Goal: Communication & Community: Answer question/provide support

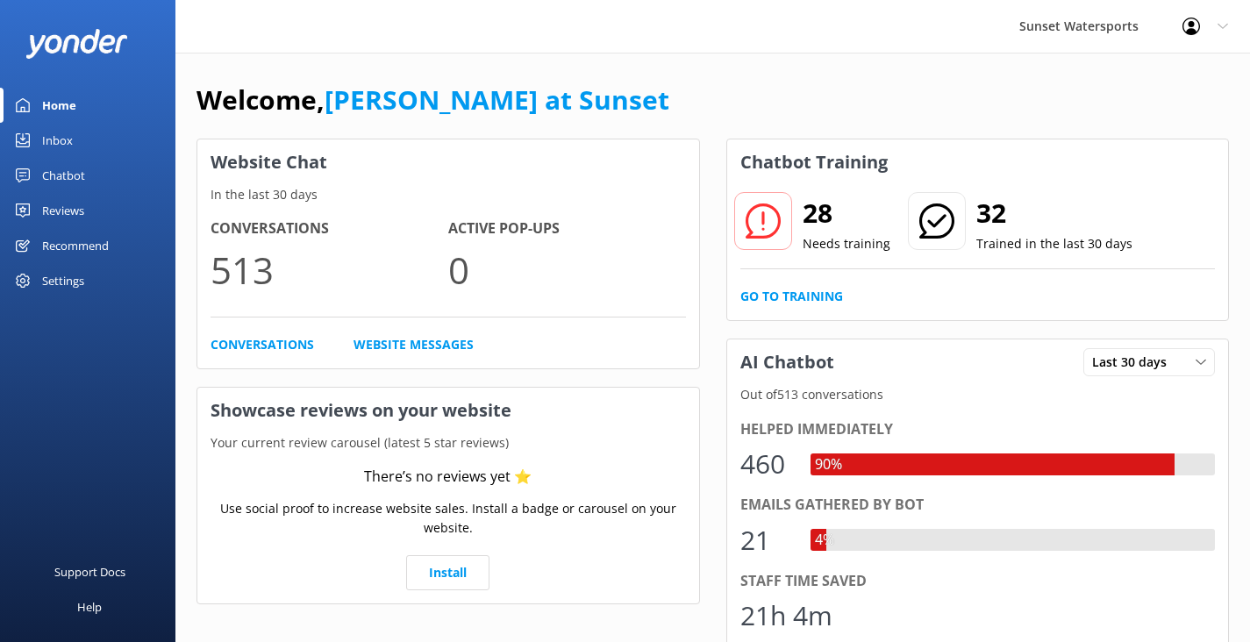
click at [63, 147] on div "Inbox" at bounding box center [57, 140] width 31 height 35
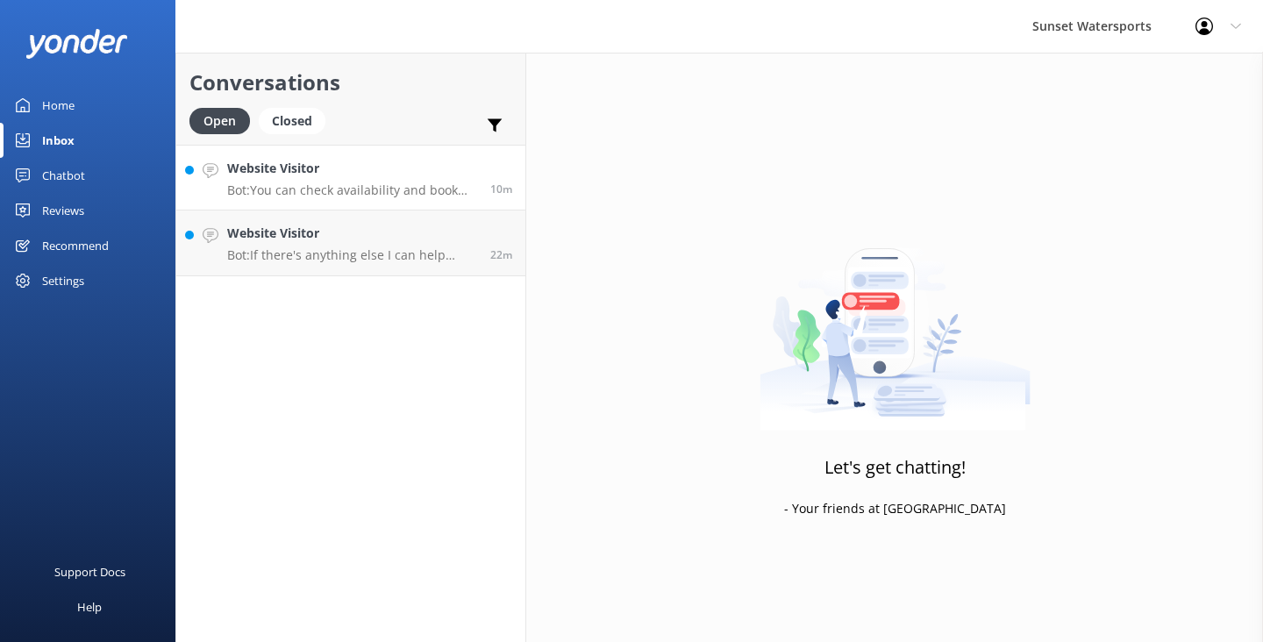
click at [337, 179] on div "Website Visitor Bot: You can check availability and book for 2 by visiting [URL…" at bounding box center [352, 178] width 250 height 38
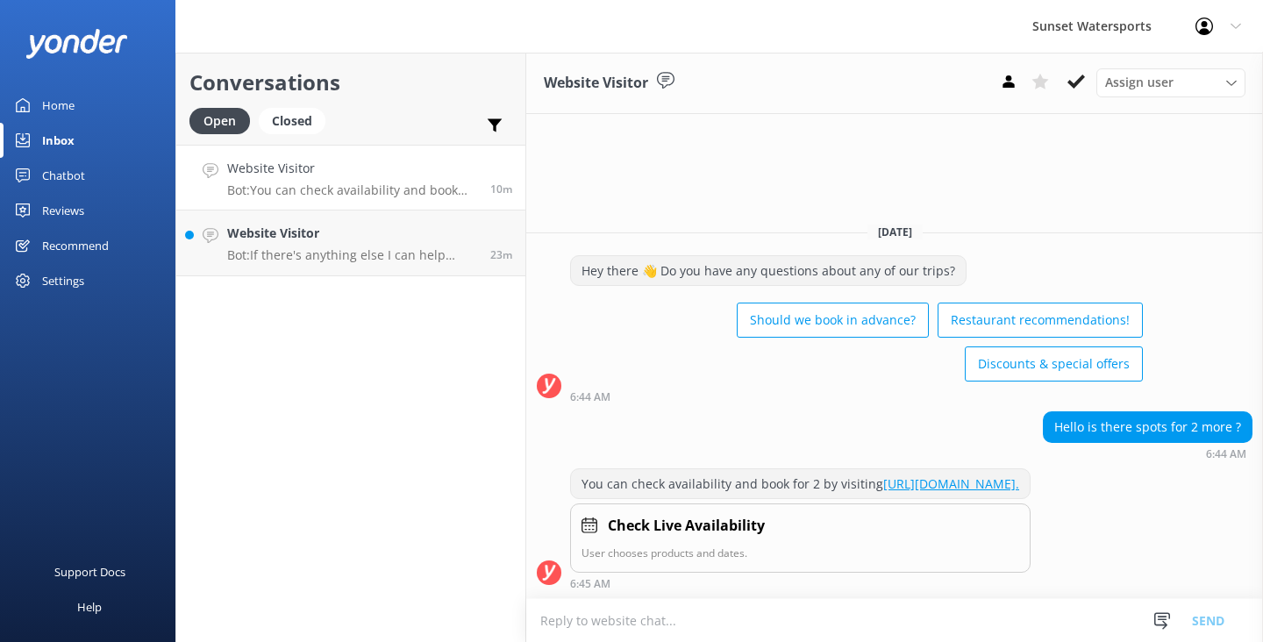
click at [570, 616] on textarea at bounding box center [894, 620] width 737 height 43
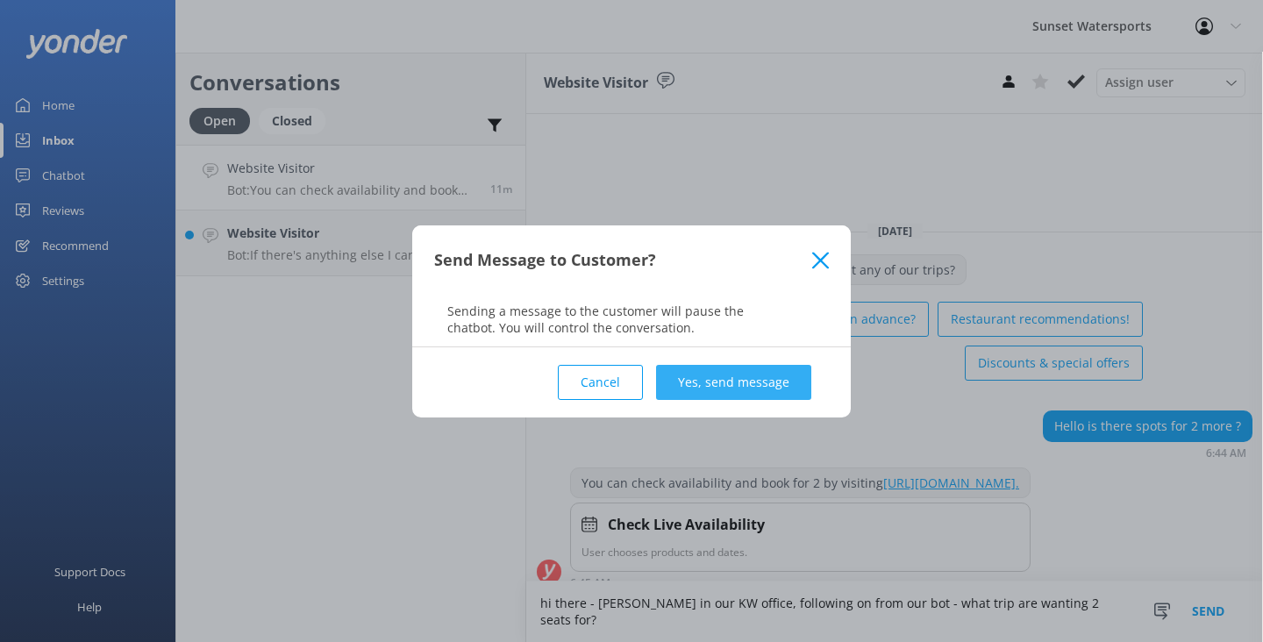
type textarea "hi there - [PERSON_NAME] in our KW office, following on from our bot - what tri…"
click at [729, 378] on button "Yes, send message" at bounding box center [733, 382] width 155 height 35
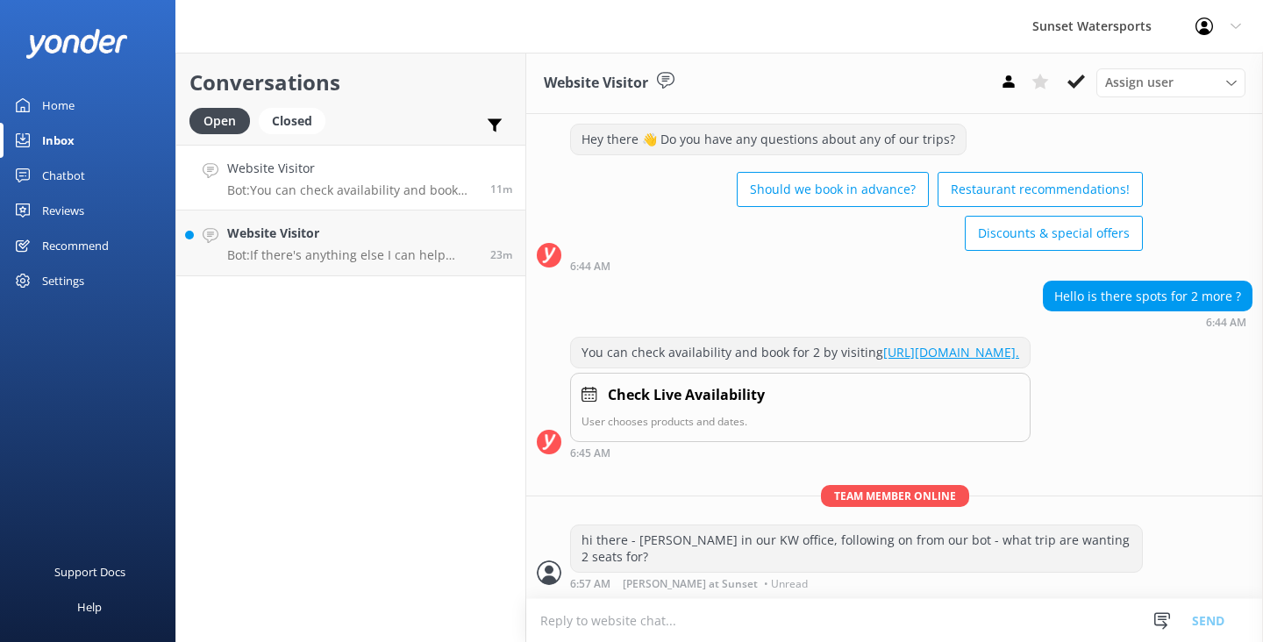
scroll to position [52, 0]
click at [403, 258] on p "Bot: If there's anything else I can help with, let me know!" at bounding box center [352, 255] width 250 height 16
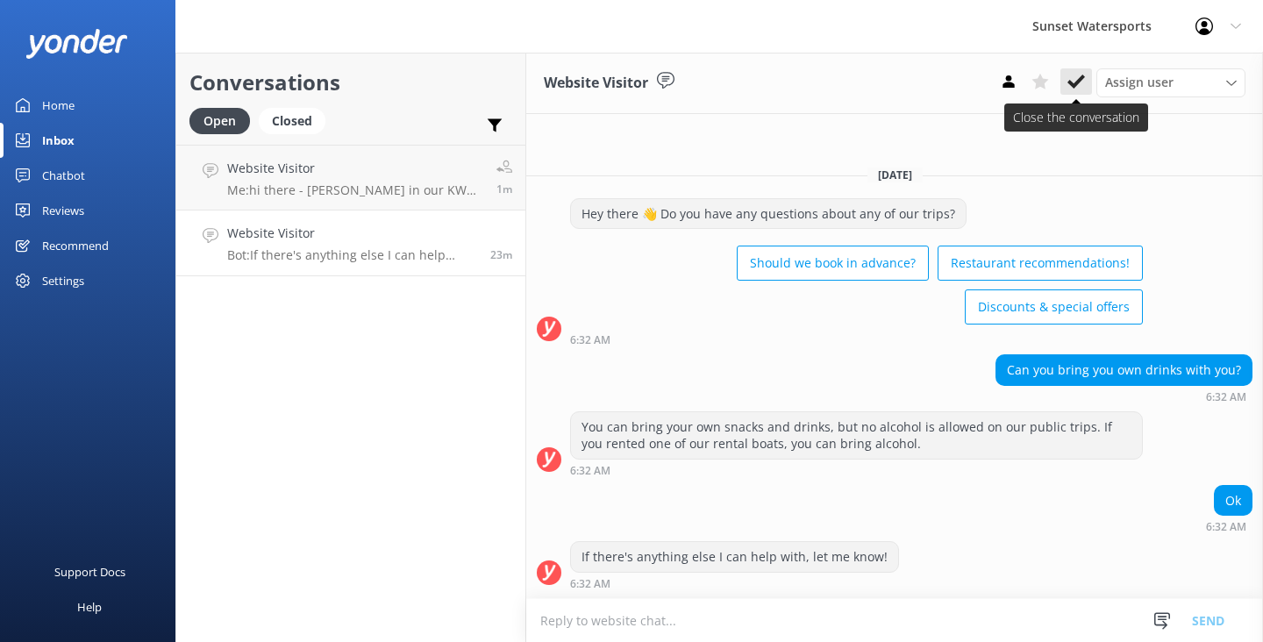
click at [1074, 85] on use at bounding box center [1076, 82] width 18 height 14
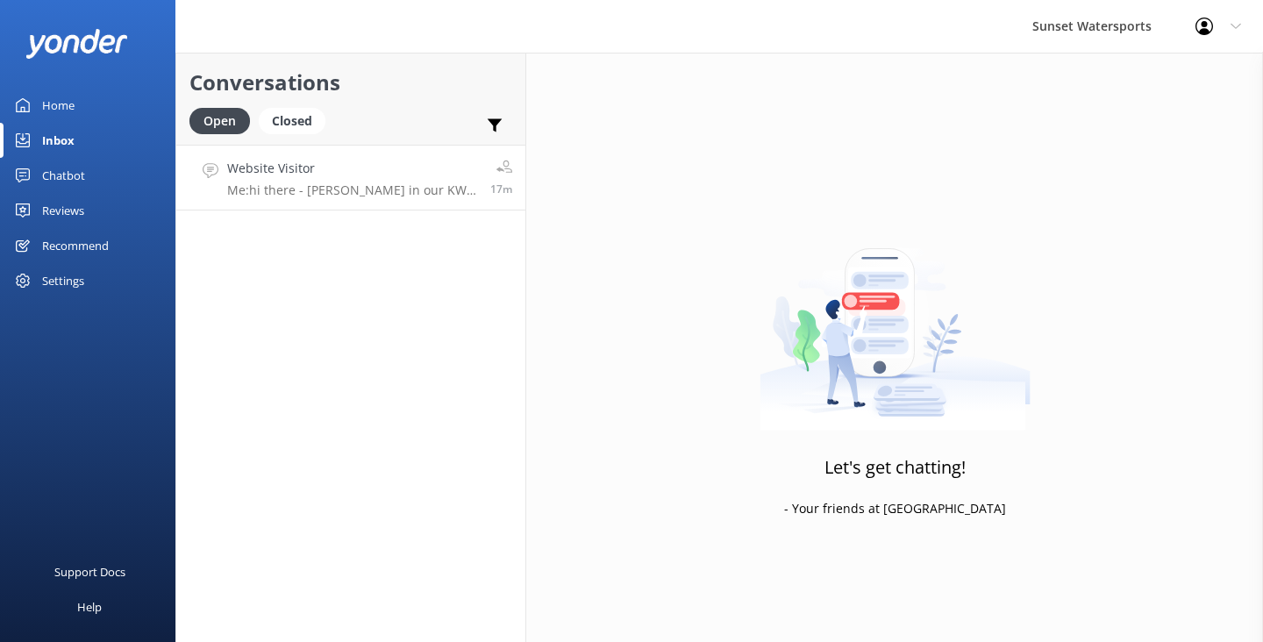
click at [434, 207] on link "Website Visitor Me: hi there - [PERSON_NAME] in our KW office, following on fro…" at bounding box center [350, 178] width 349 height 66
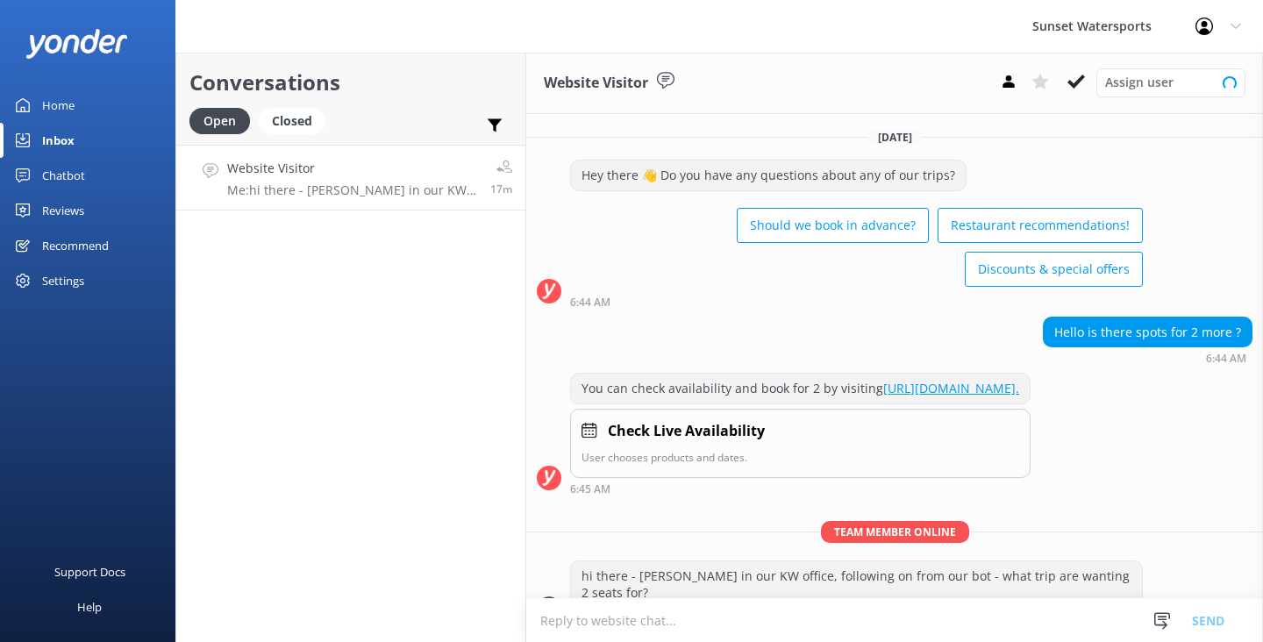
scroll to position [52, 0]
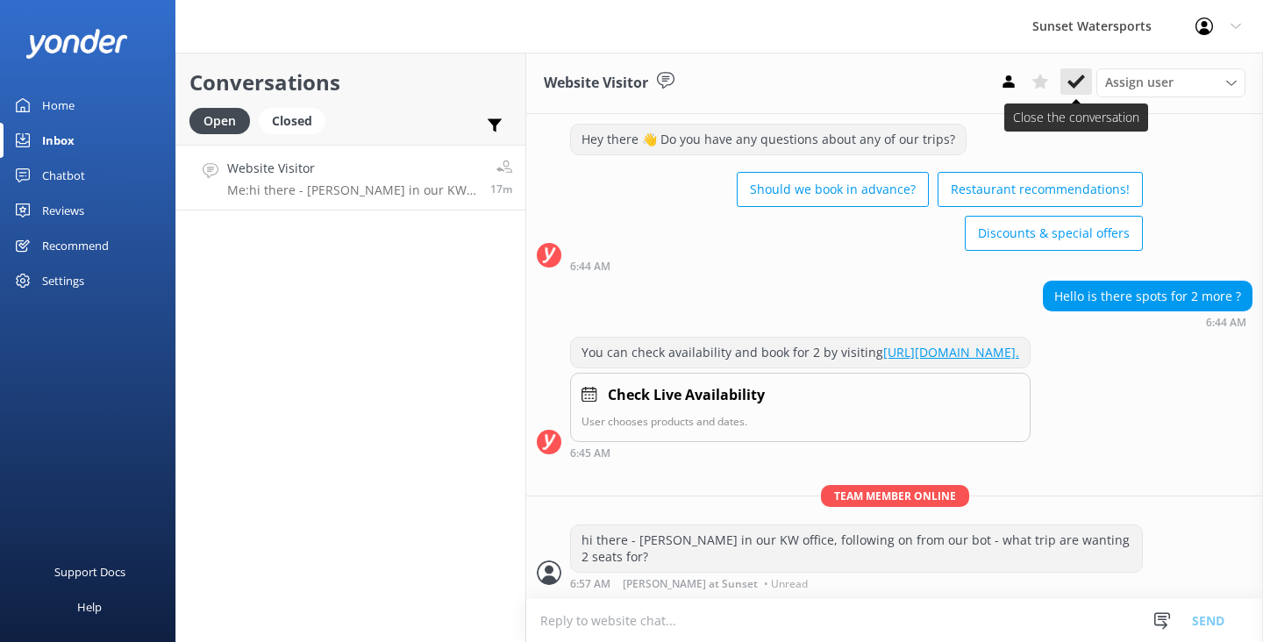
click at [1079, 91] on button at bounding box center [1076, 81] width 32 height 26
